Goal: Navigation & Orientation: Find specific page/section

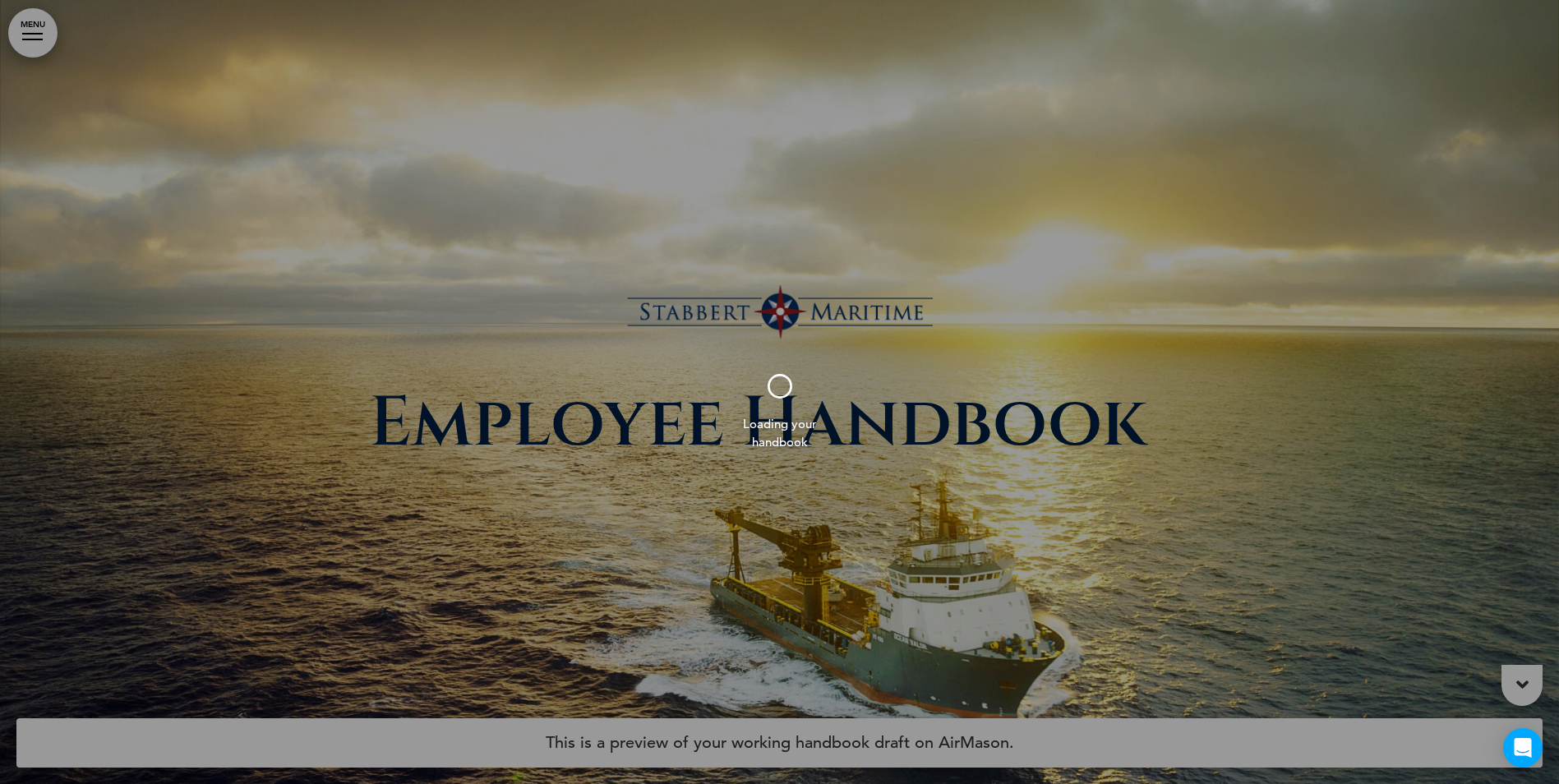
click at [36, 32] on div at bounding box center [779, 392] width 1559 height 784
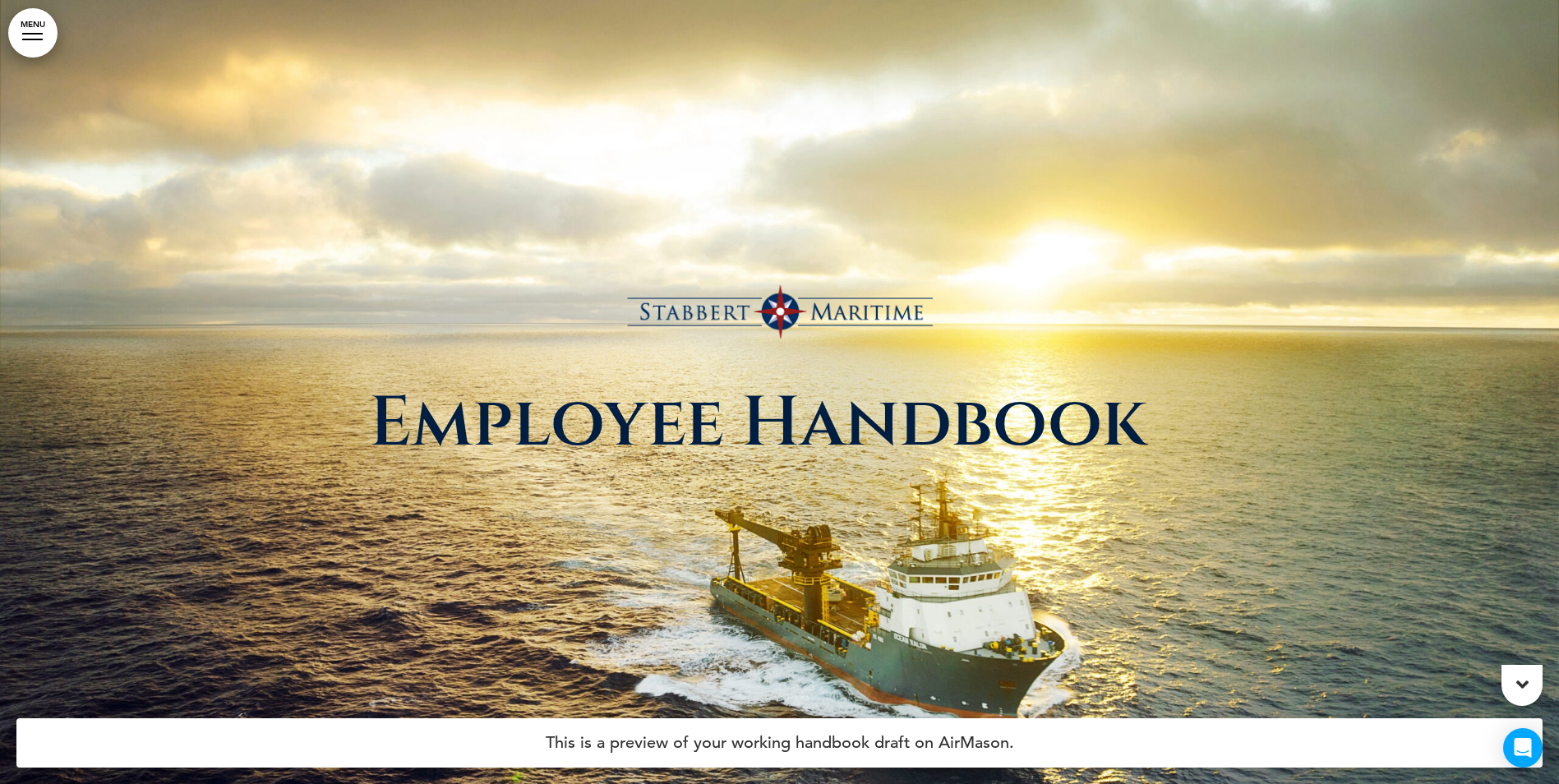
click at [36, 32] on link "MENU" at bounding box center [32, 32] width 50 height 50
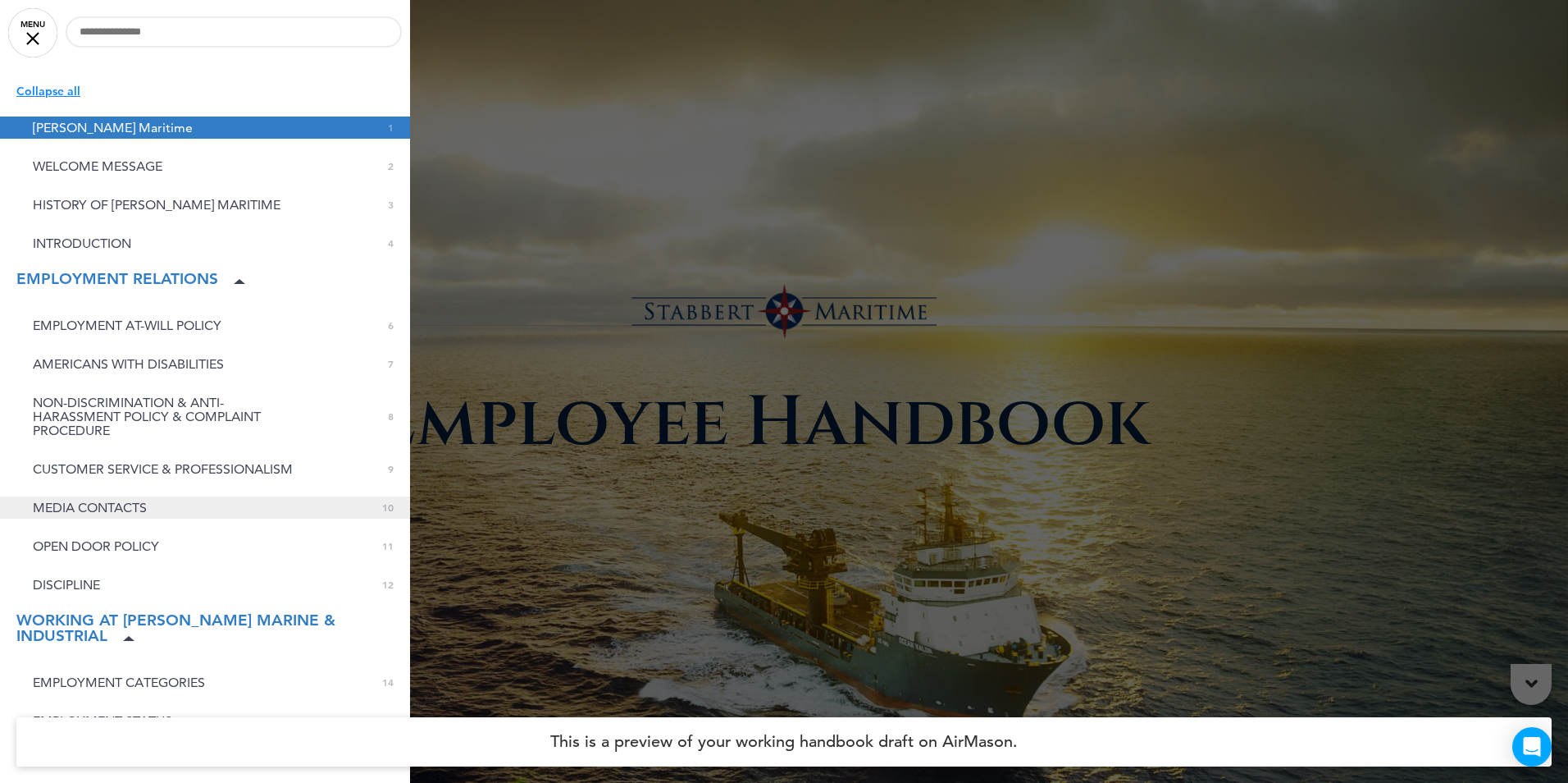
click at [124, 502] on span "MEDIA CONTACTS" at bounding box center [90, 508] width 114 height 14
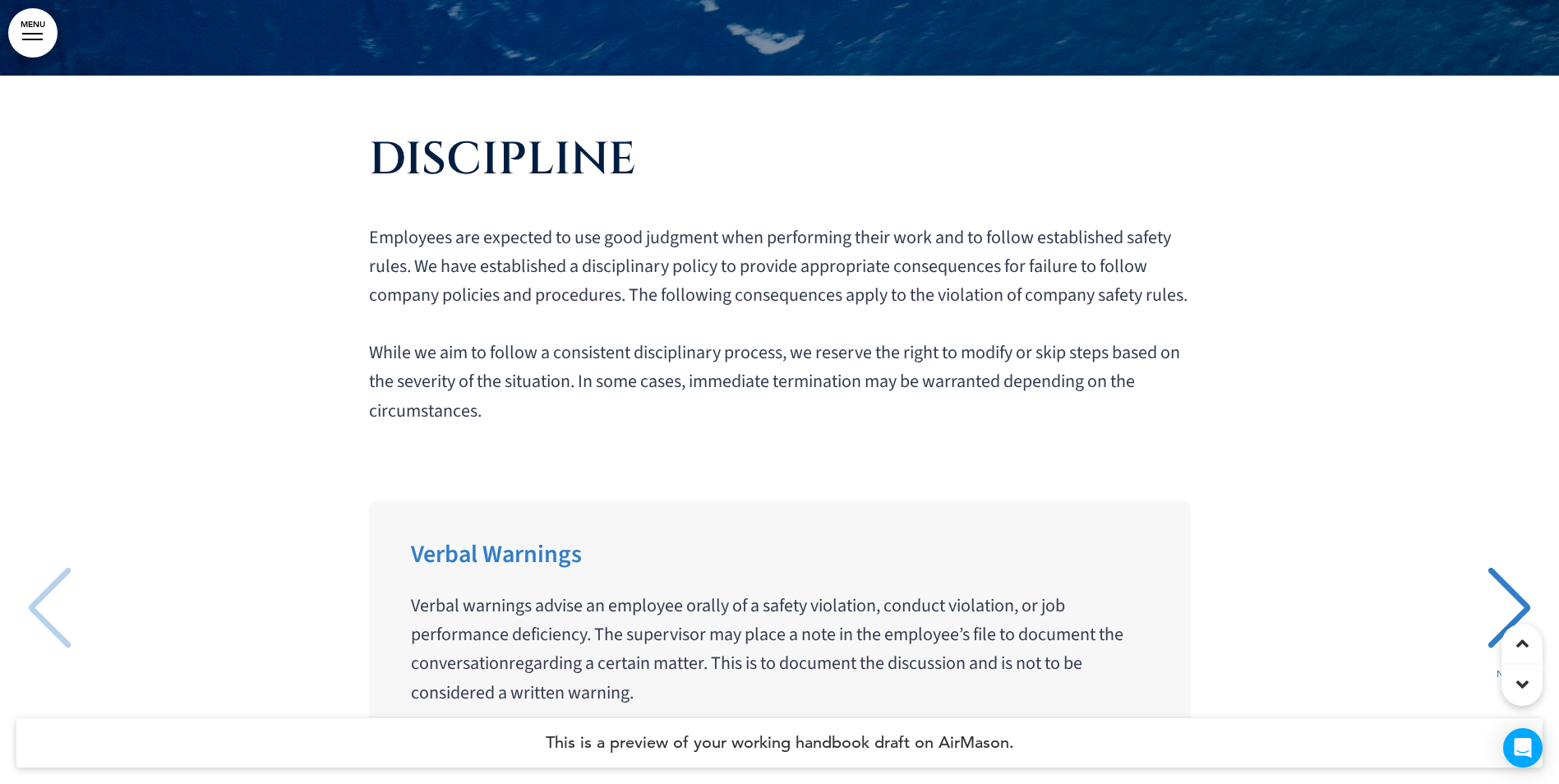
scroll to position [14289, 0]
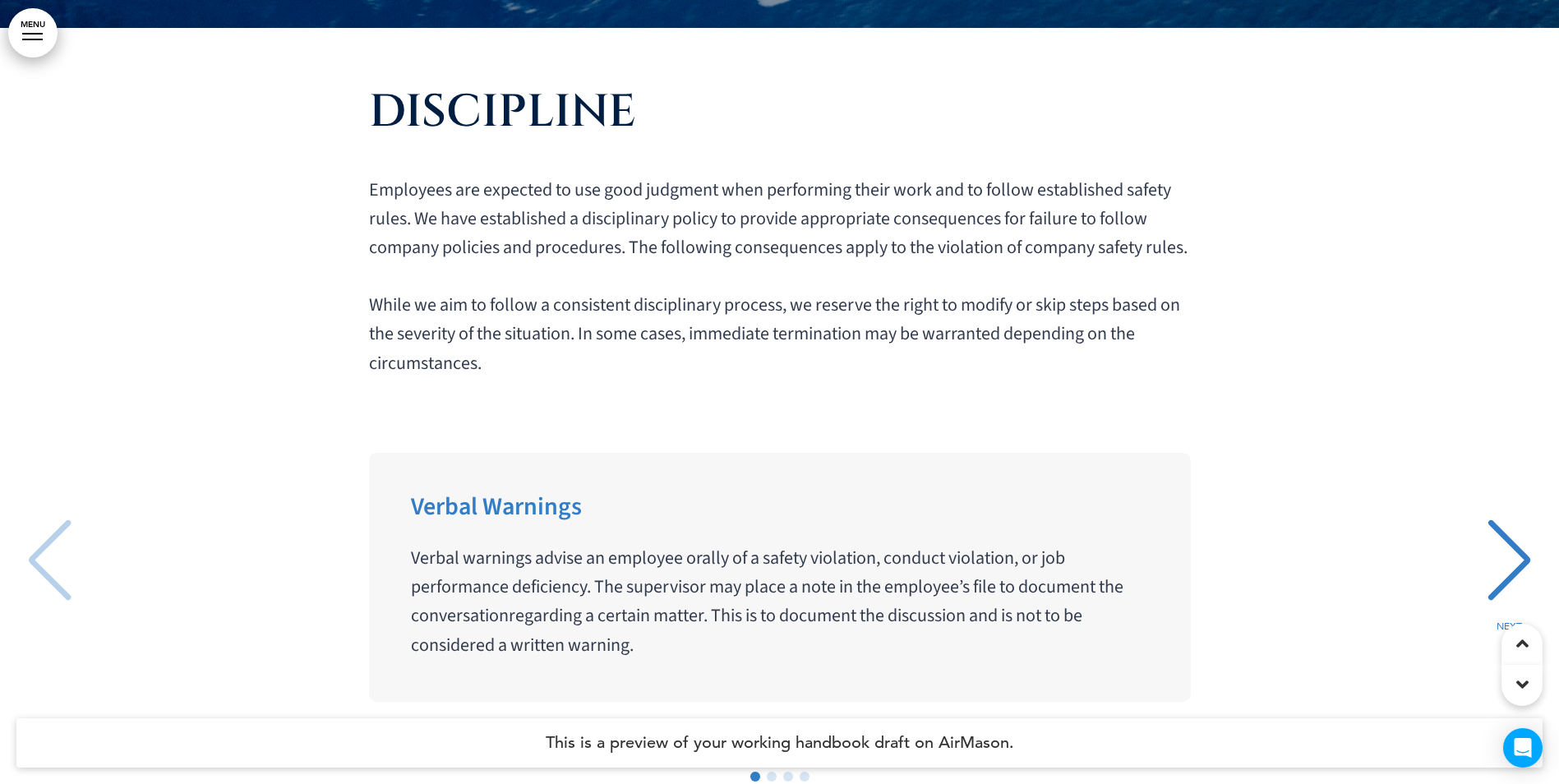
click at [1514, 534] on div "NEXT" at bounding box center [1509, 574] width 50 height 82
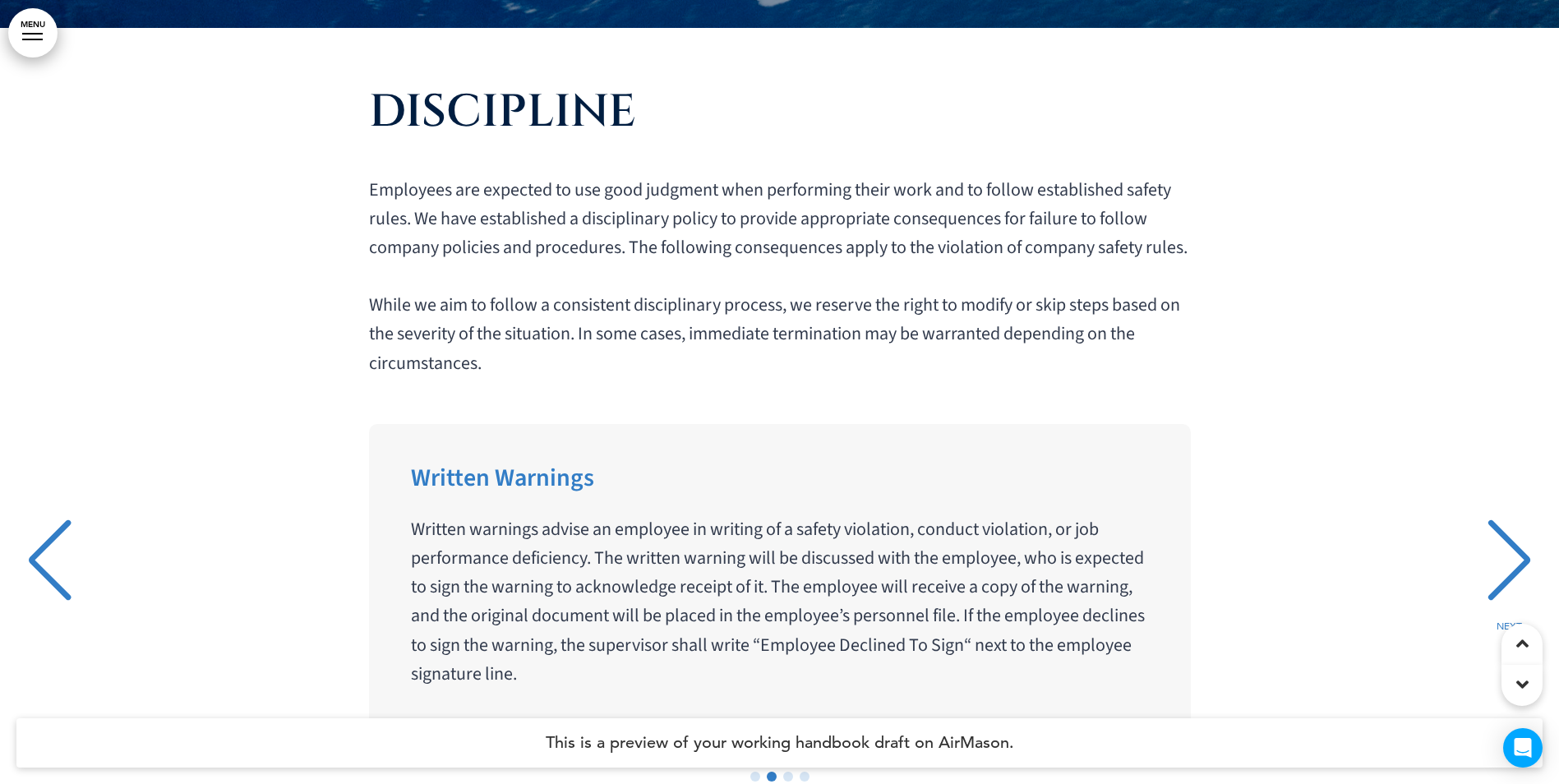
click at [1514, 534] on div "NEXT" at bounding box center [1509, 574] width 50 height 82
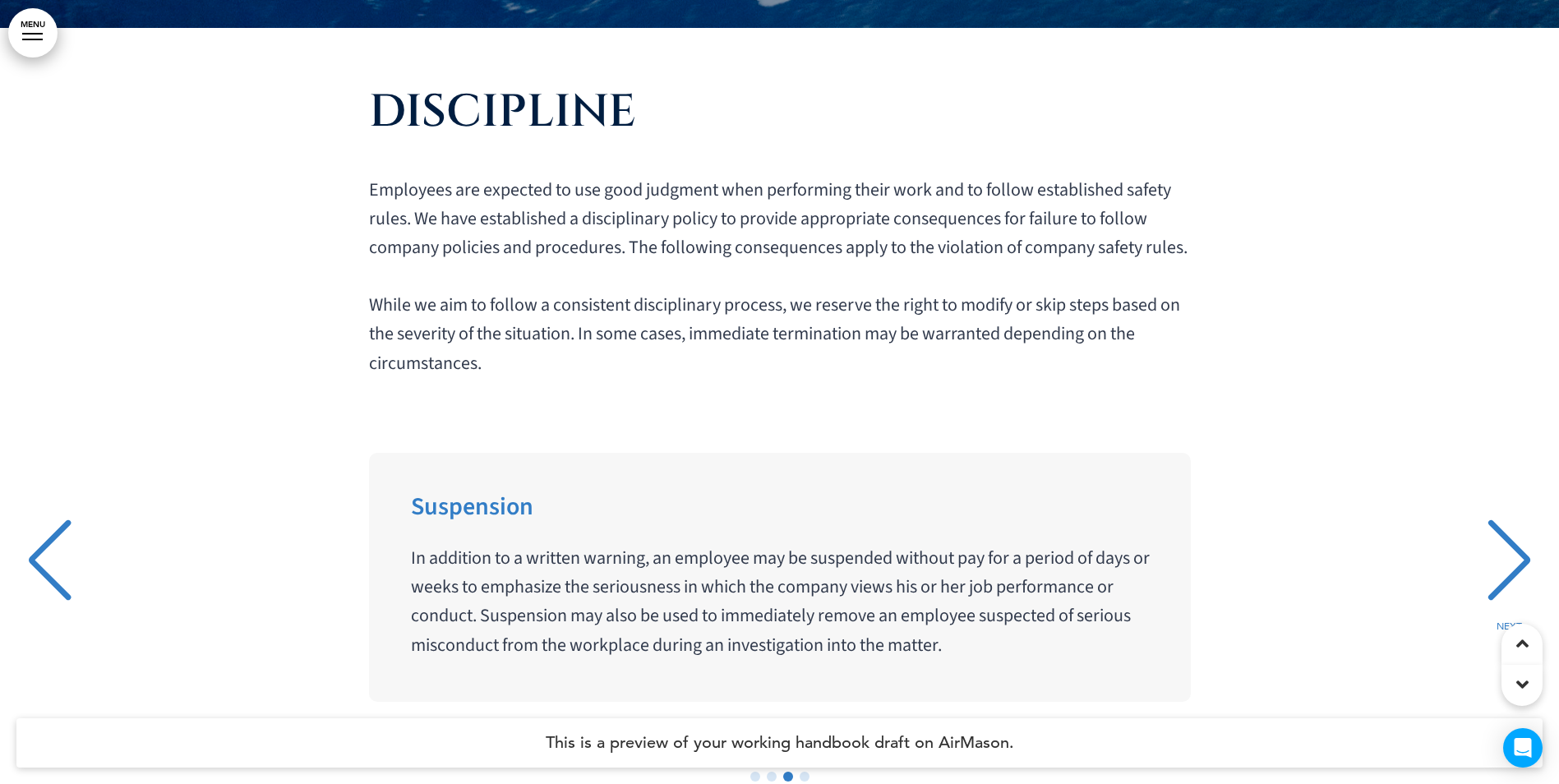
click at [1514, 534] on div "NEXT" at bounding box center [1509, 574] width 50 height 82
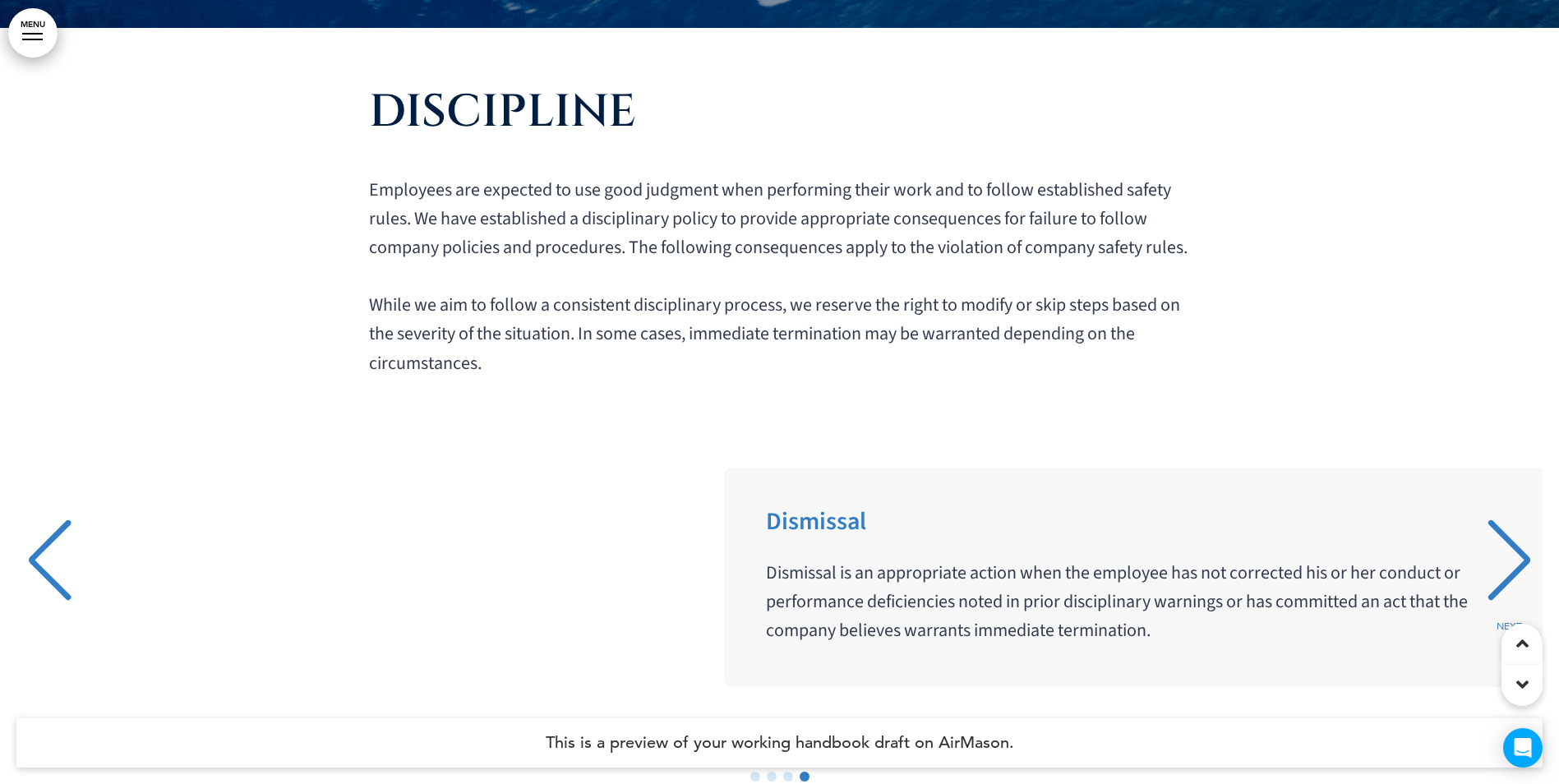
scroll to position [0, 4604]
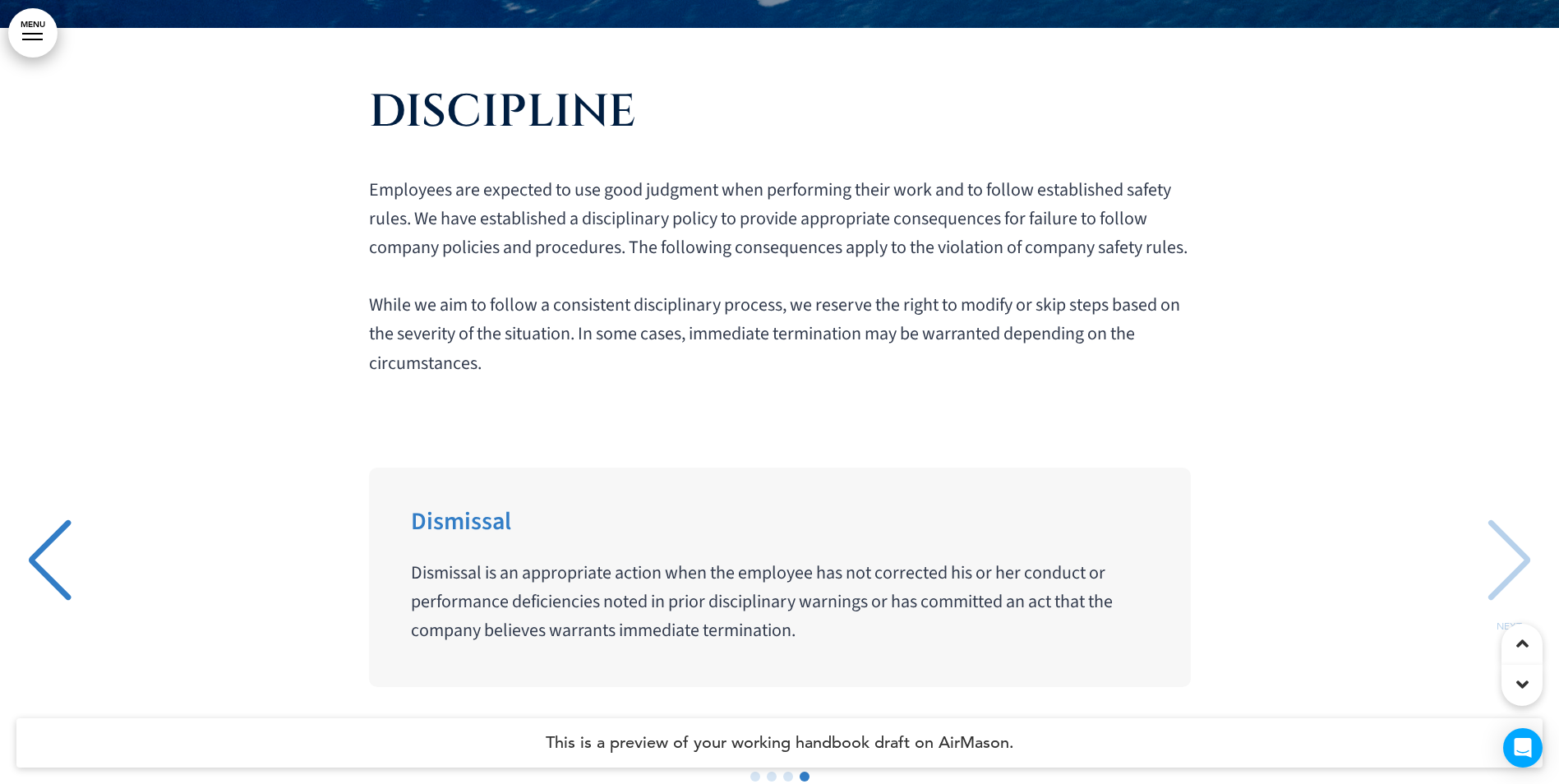
click at [1514, 467] on div "Dismissal Dismissal is an appropriate action when the employee has not correcte…" at bounding box center [779, 577] width 1527 height 221
click at [42, 534] on div "PREVIOUS" at bounding box center [50, 574] width 50 height 82
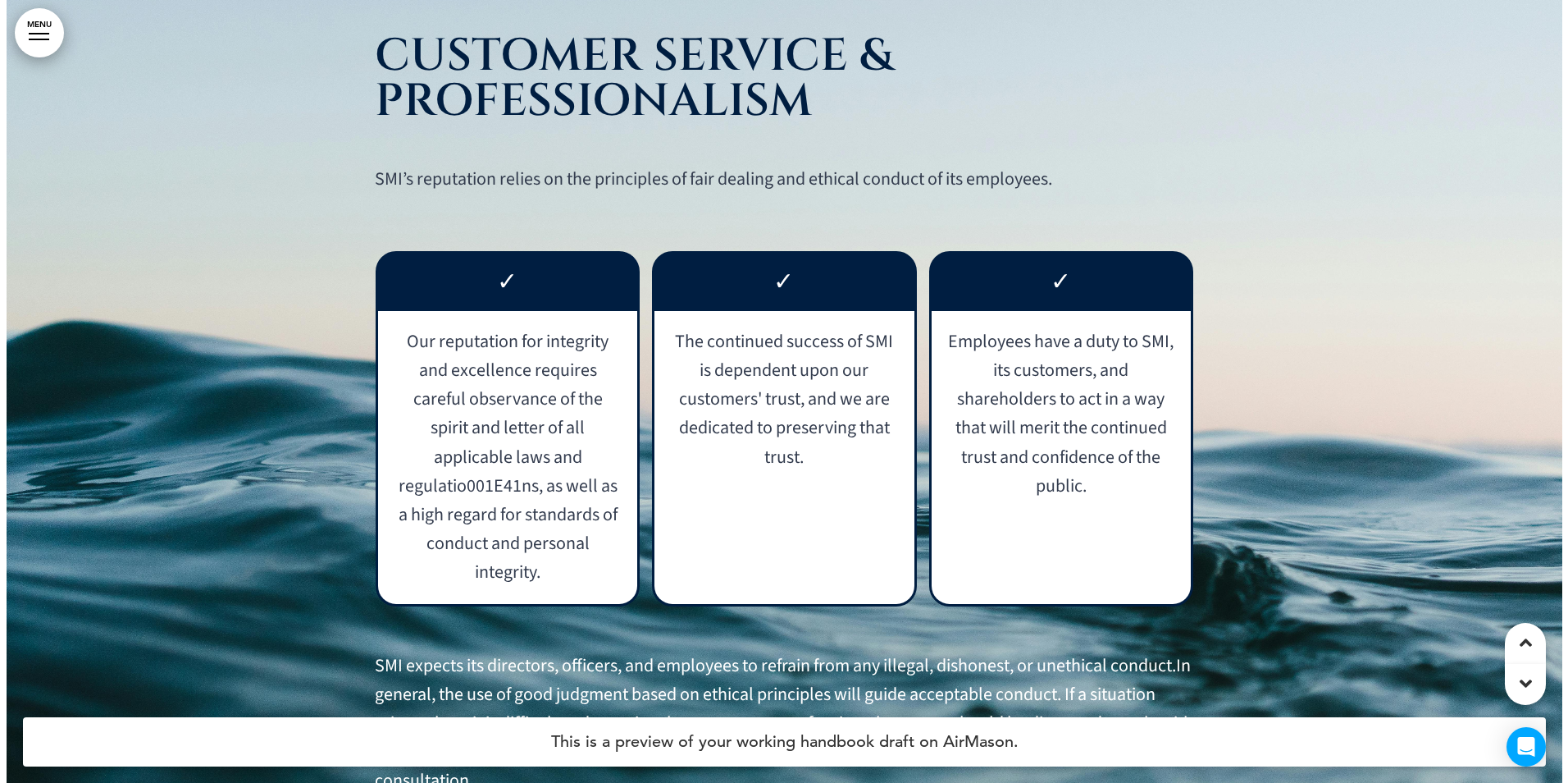
scroll to position [11153, 0]
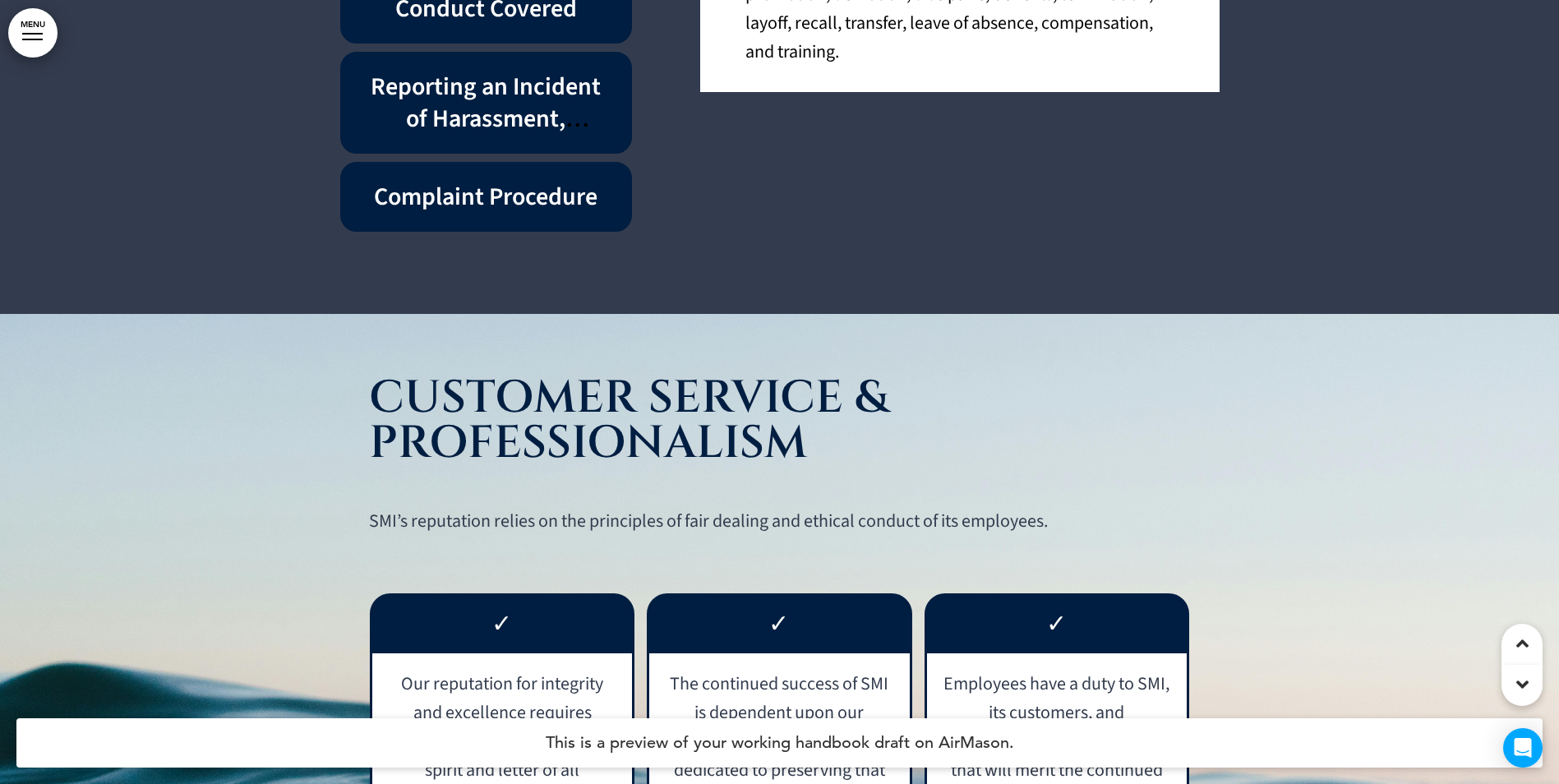
click at [31, 32] on link "MENU" at bounding box center [32, 32] width 50 height 50
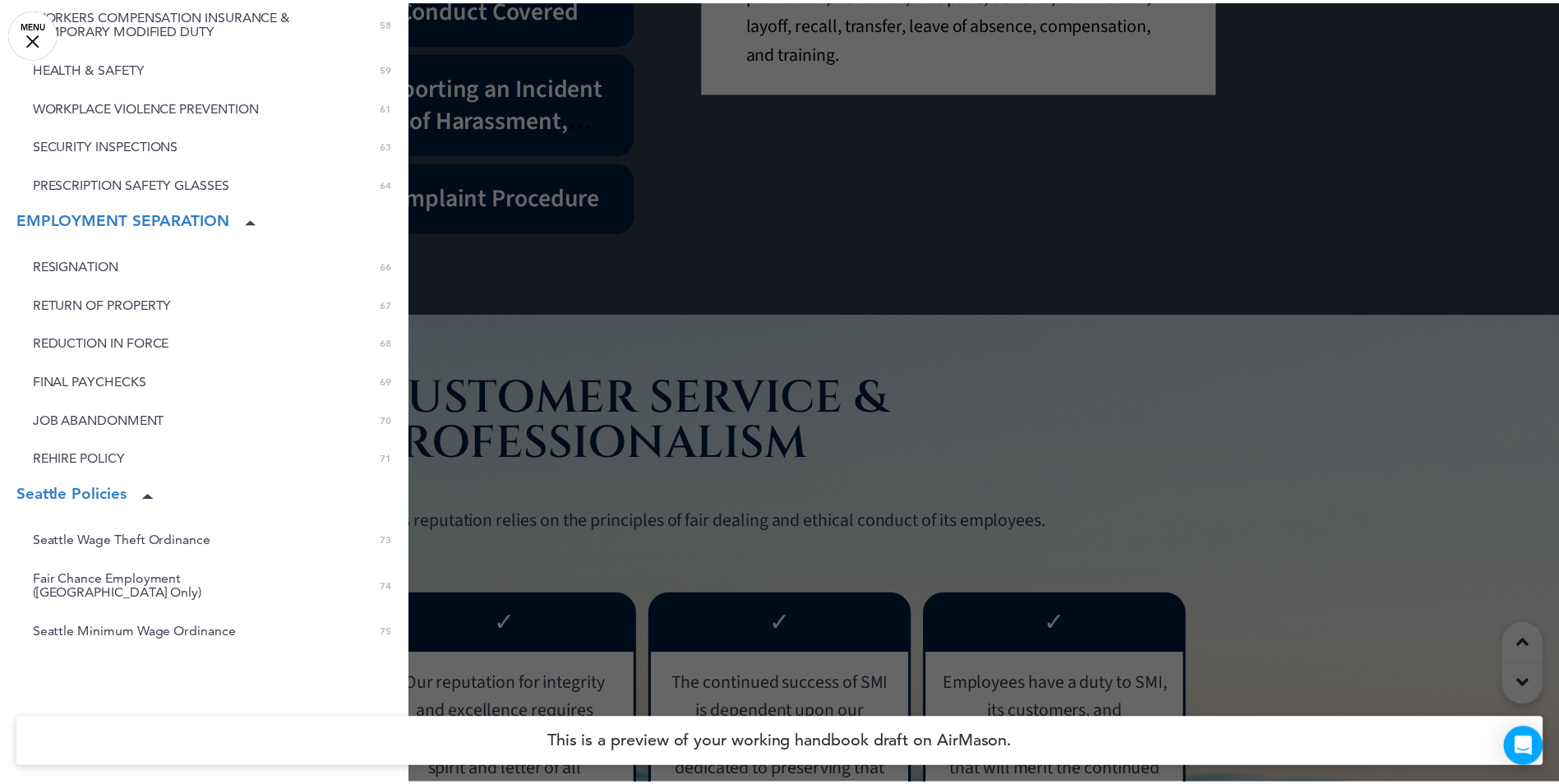
scroll to position [2347, 0]
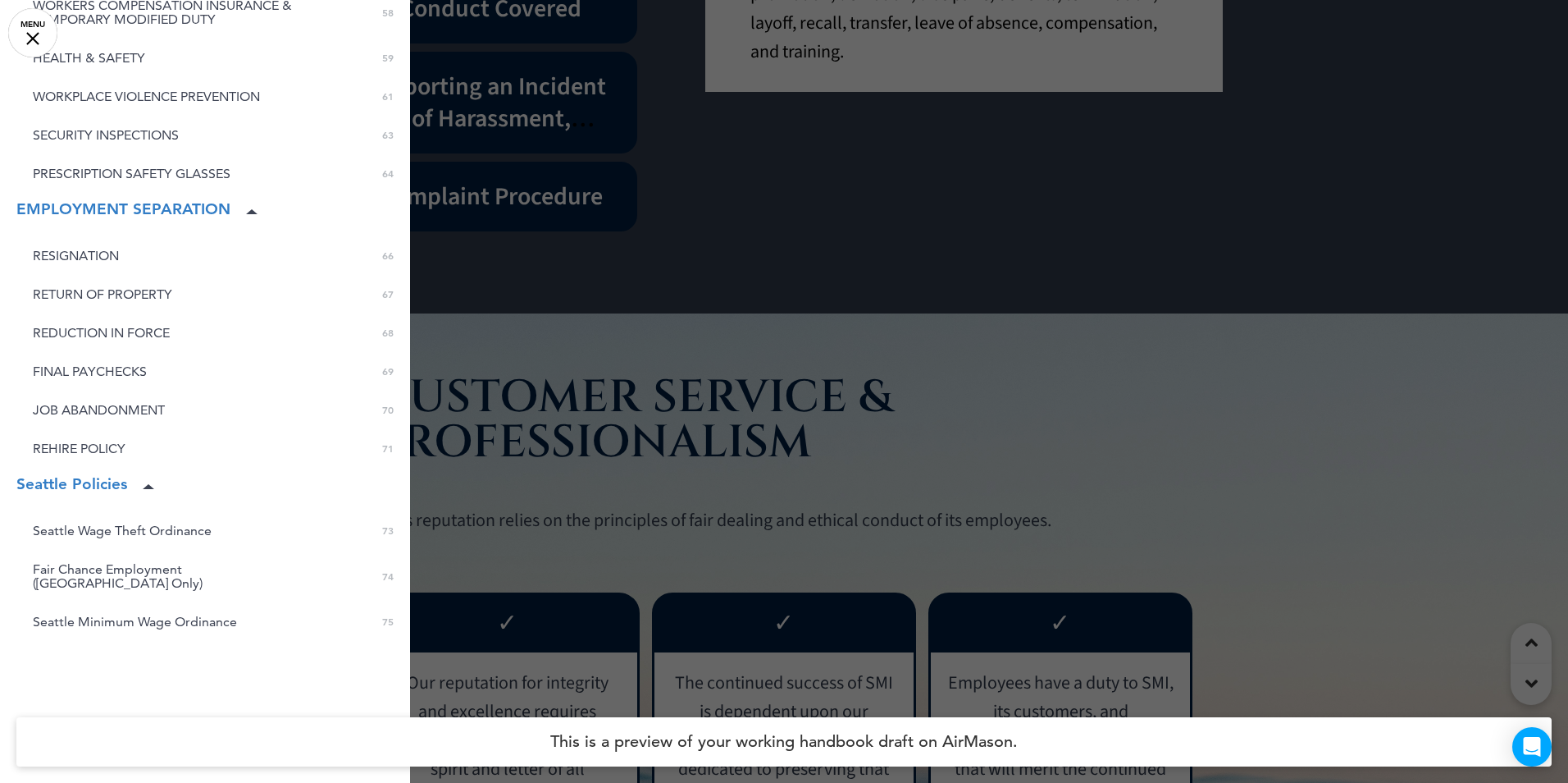
click at [809, 249] on div at bounding box center [784, 391] width 1568 height 783
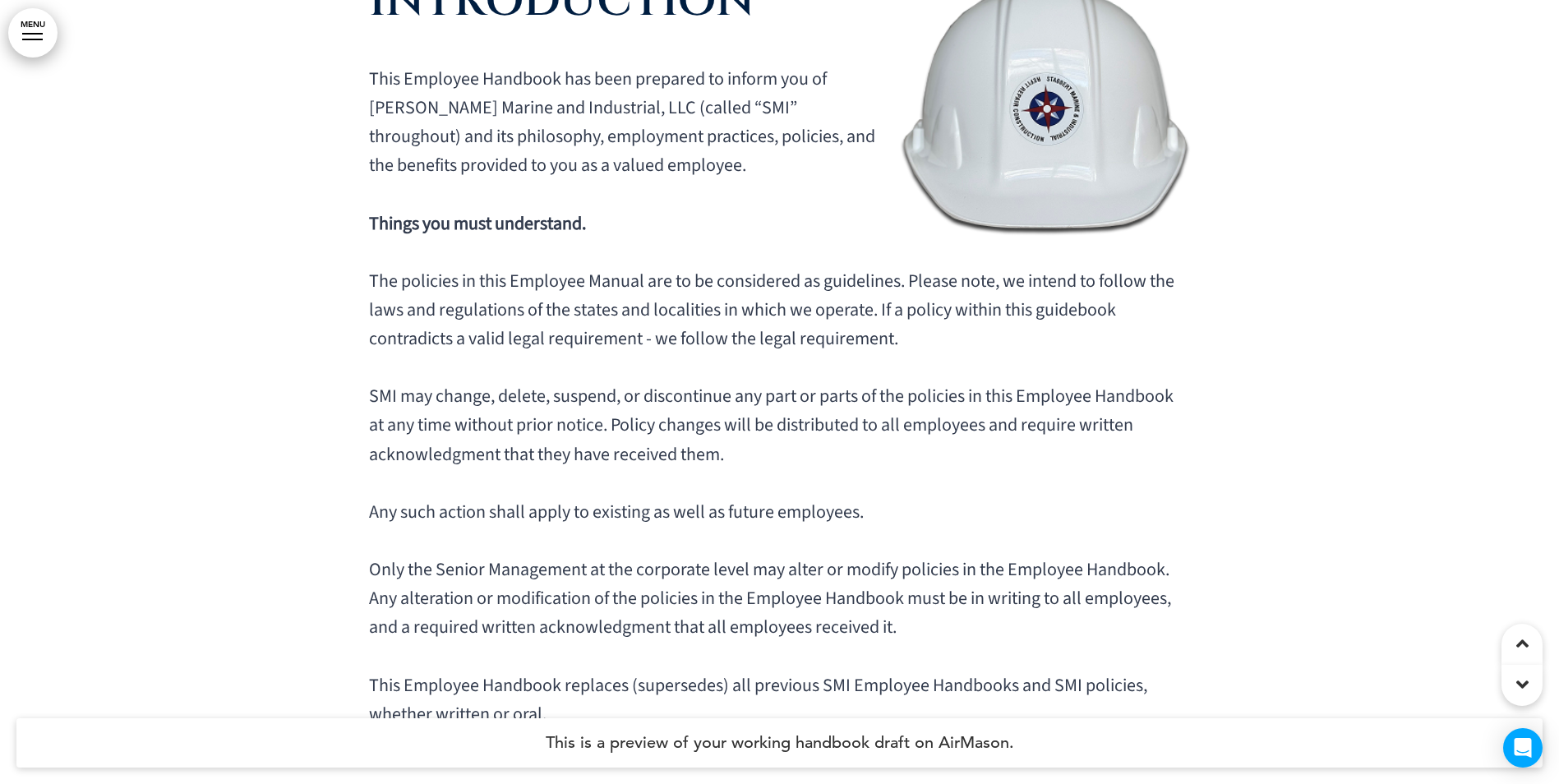
scroll to position [7224, 0]
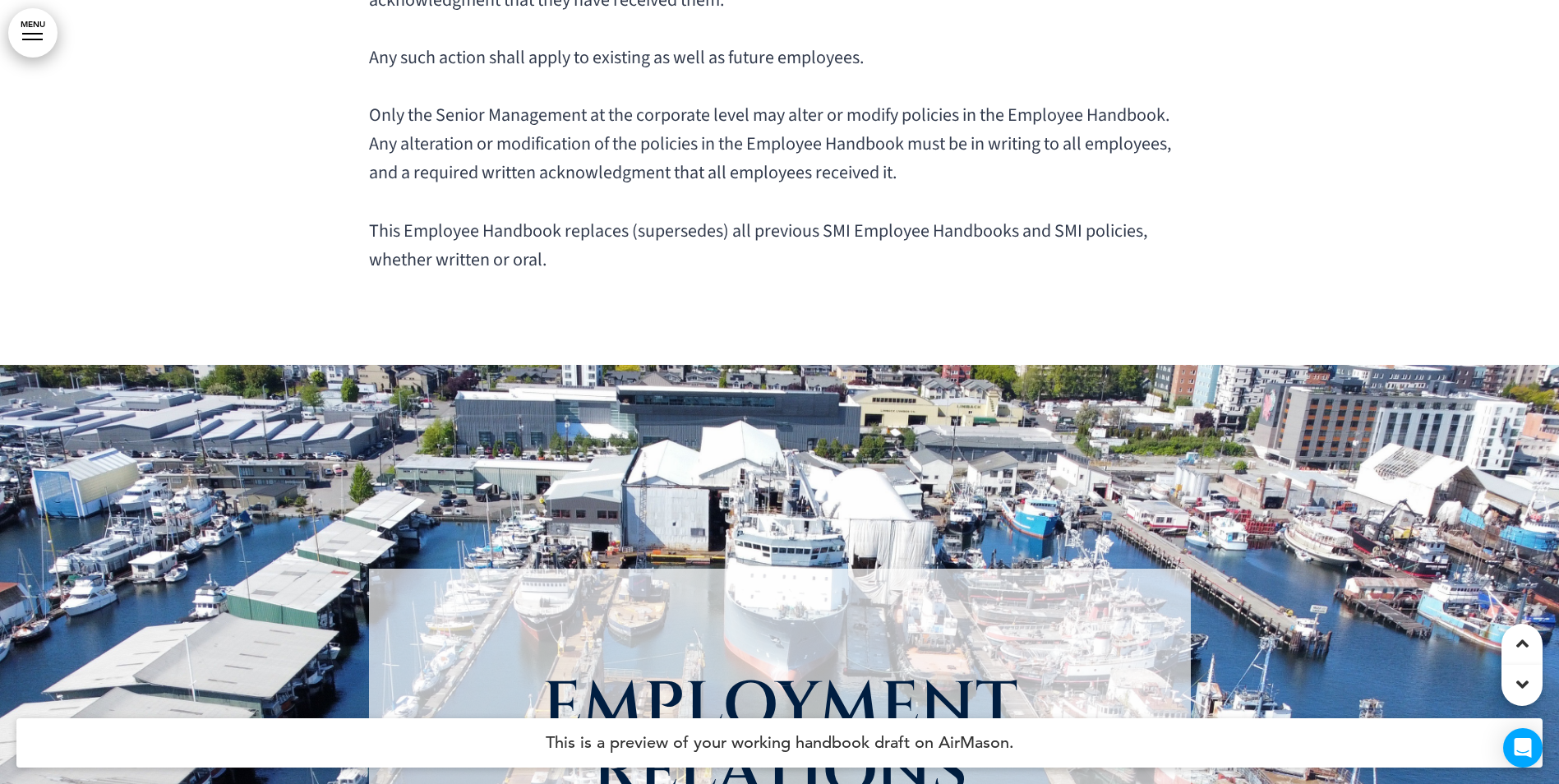
click at [1508, 680] on div at bounding box center [1522, 685] width 41 height 41
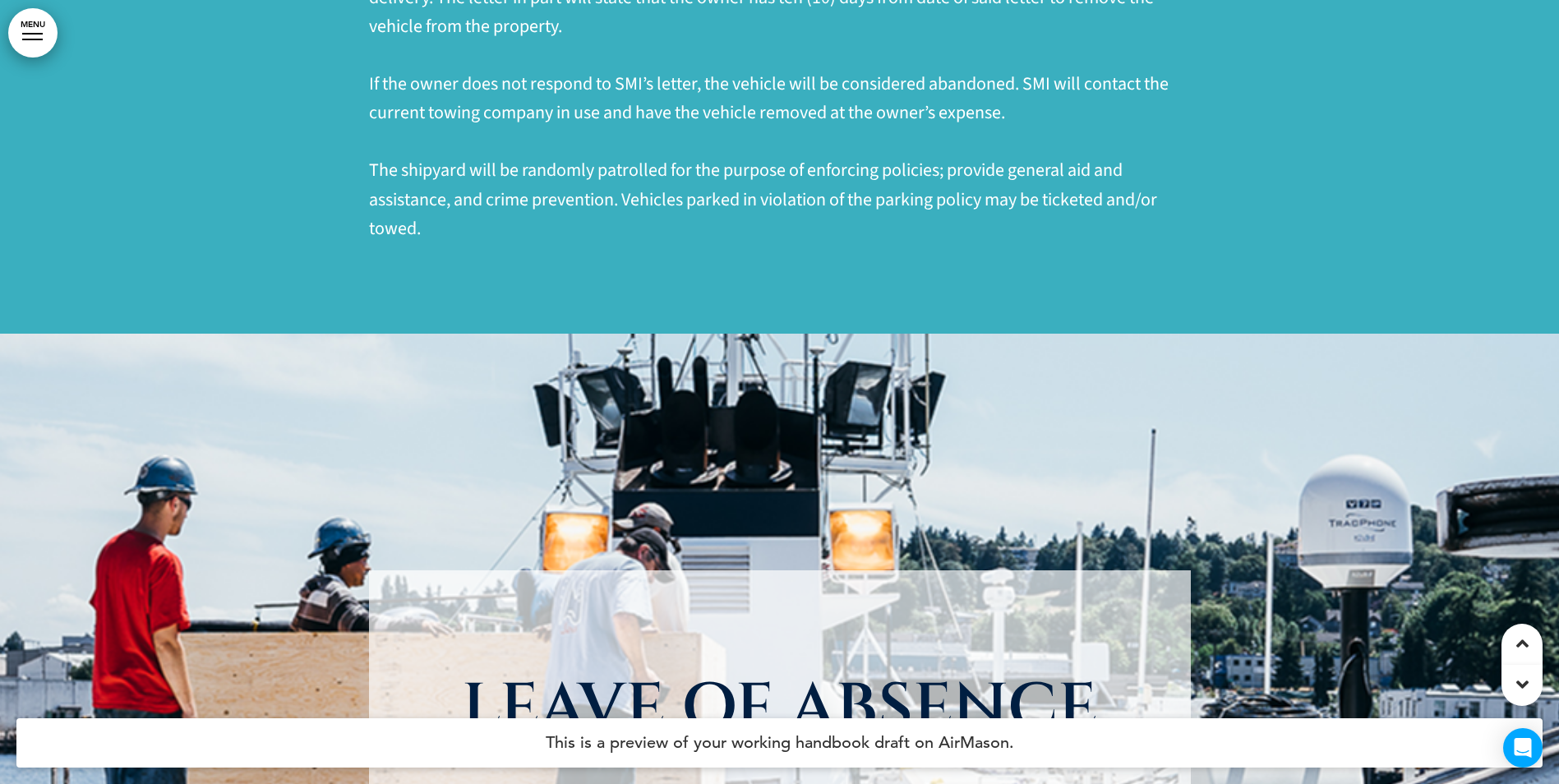
scroll to position [40961, 0]
